Goal: Transaction & Acquisition: Purchase product/service

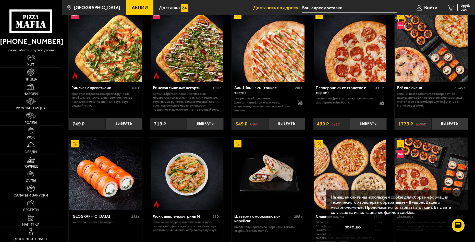
scroll to position [128, 0]
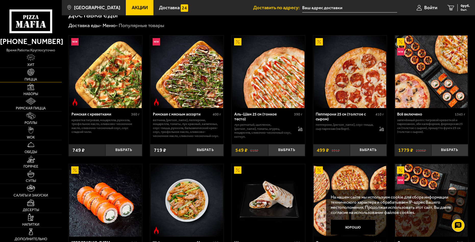
click at [22, 74] on link "Пицца" at bounding box center [31, 75] width 62 height 14
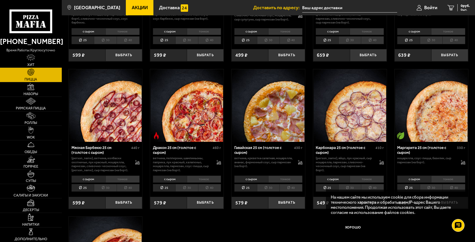
scroll to position [898, 0]
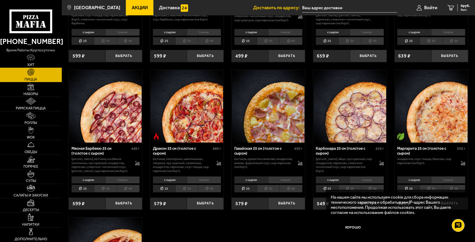
click at [271, 185] on li "30" at bounding box center [268, 189] width 23 height 8
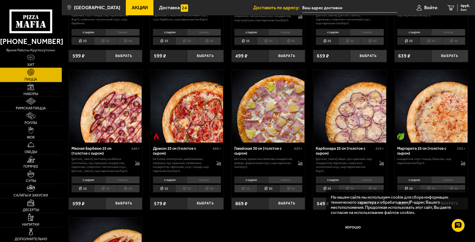
click at [298, 186] on li "40" at bounding box center [291, 189] width 23 height 8
click at [251, 185] on li "25" at bounding box center [245, 189] width 23 height 8
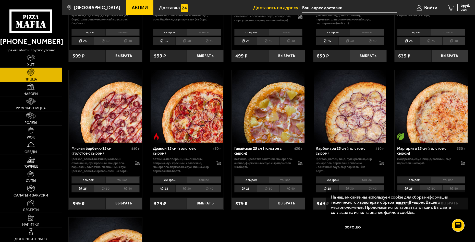
click at [272, 187] on li "30" at bounding box center [268, 189] width 23 height 8
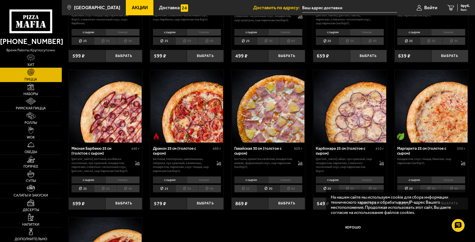
click at [284, 186] on li "40" at bounding box center [291, 189] width 23 height 8
click at [276, 185] on li "30" at bounding box center [268, 189] width 23 height 8
click at [253, 186] on li "25" at bounding box center [245, 189] width 23 height 8
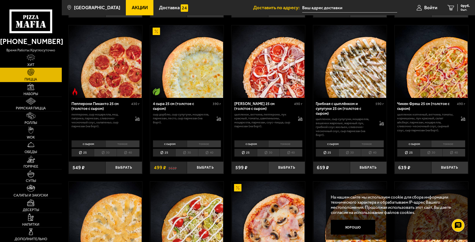
scroll to position [332, 0]
click at [202, 144] on li "тонкое" at bounding box center [204, 143] width 34 height 7
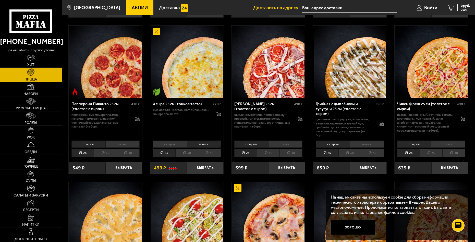
click at [177, 147] on li "с сыром" at bounding box center [170, 143] width 34 height 7
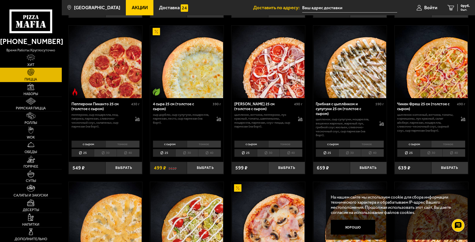
click at [190, 146] on li "тонкое" at bounding box center [204, 143] width 34 height 7
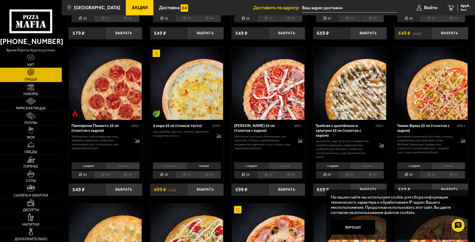
scroll to position [306, 0]
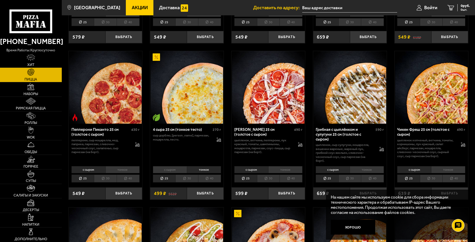
click at [172, 171] on li "с сыром" at bounding box center [170, 169] width 34 height 7
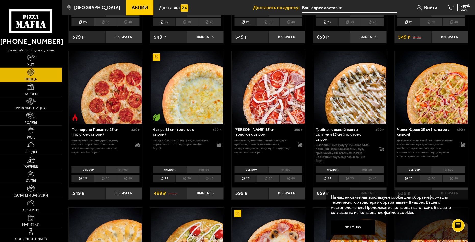
click at [195, 170] on li "тонкое" at bounding box center [204, 169] width 34 height 7
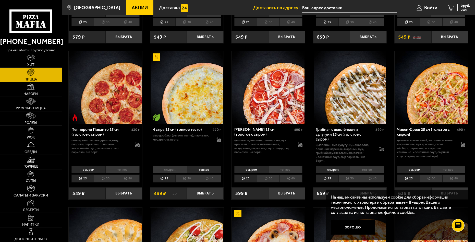
click at [178, 171] on li "с сыром" at bounding box center [170, 169] width 34 height 7
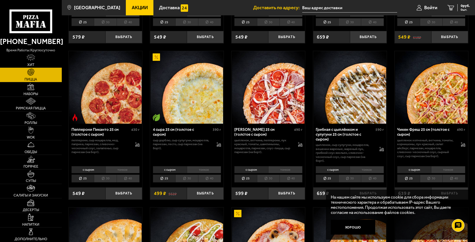
click at [194, 171] on li "тонкое" at bounding box center [204, 169] width 34 height 7
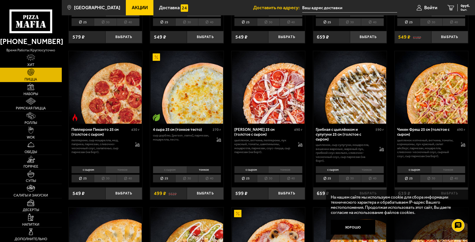
click at [178, 171] on li "с сыром" at bounding box center [170, 169] width 34 height 7
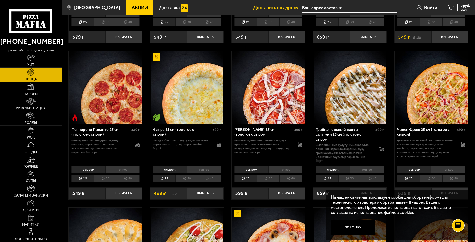
click at [196, 172] on li "тонкое" at bounding box center [204, 169] width 34 height 7
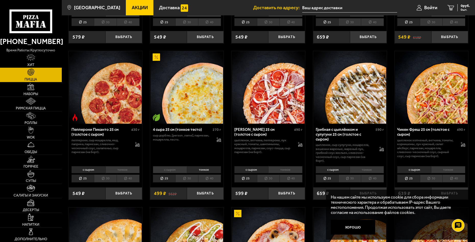
click at [175, 173] on li "с сыром" at bounding box center [170, 169] width 34 height 7
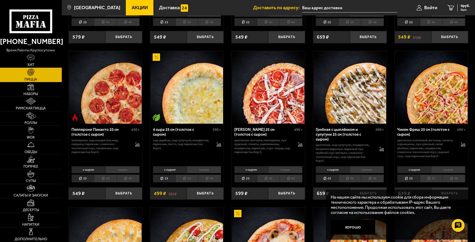
drag, startPoint x: 153, startPoint y: 129, endPoint x: 150, endPoint y: 131, distance: 3.4
click at [150, 131] on div "4 сыра 25 см (толстое с сыром) 390 г сыр дорблю, сыр сулугуни, моцарелла, парме…" at bounding box center [187, 125] width 74 height 149
click at [354, 224] on button "Хорошо" at bounding box center [353, 227] width 44 height 15
